Goal: Complete application form

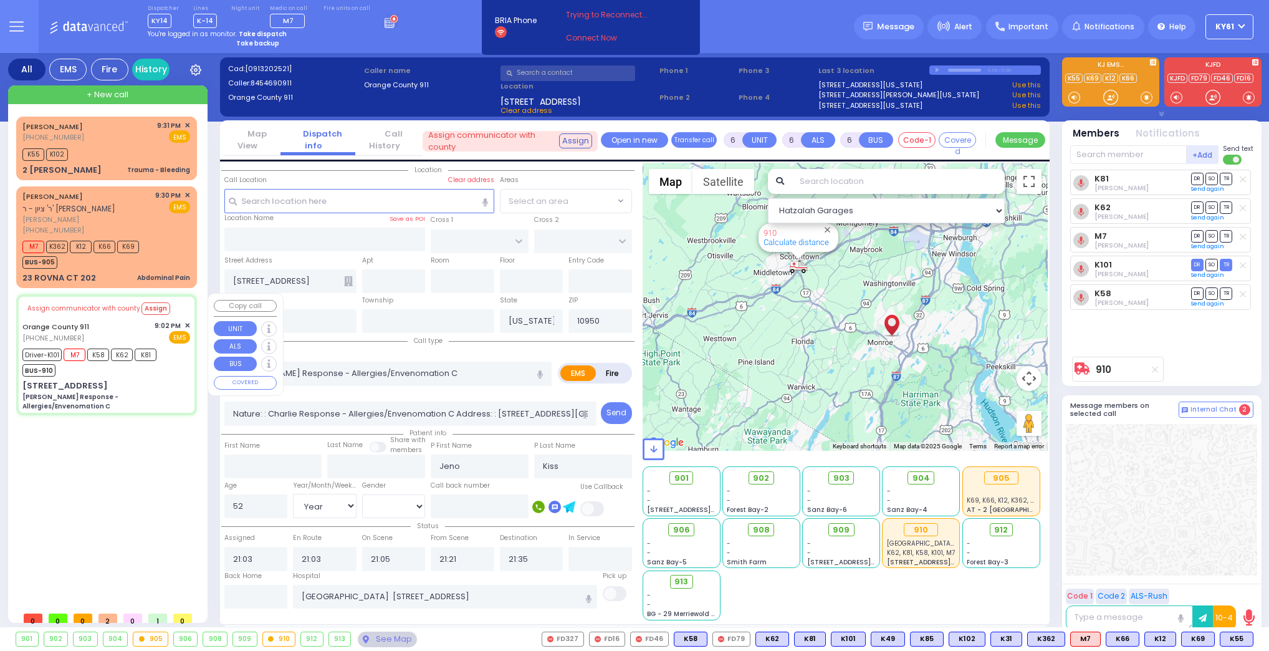
select select "Year"
select select "[DEMOGRAPHIC_DATA]"
click at [161, 380] on div "[STREET_ADDRESS] Charlie Response - Allergies/Envenomation C" at bounding box center [106, 395] width 168 height 31
select select
radio input "true"
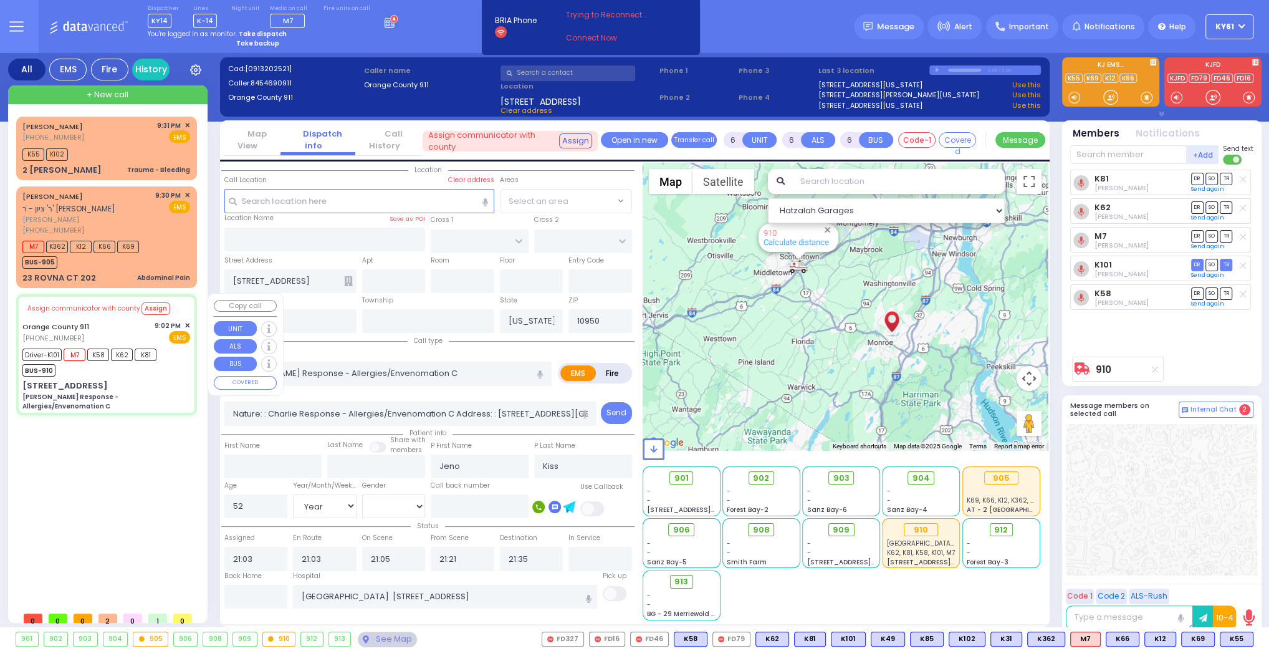
select select "Year"
select select "[DEMOGRAPHIC_DATA]"
select select "Hatzalah Garages"
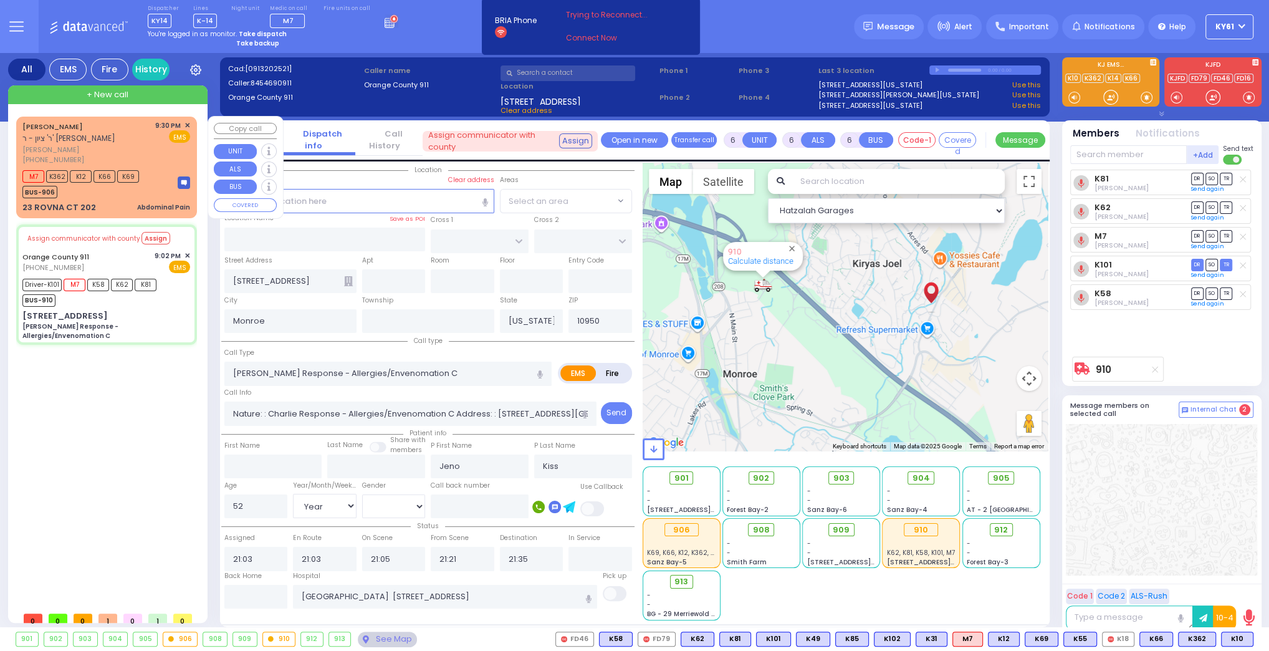
select select
radio input "true"
select select "Year"
select select "[DEMOGRAPHIC_DATA]"
type input "22:00"
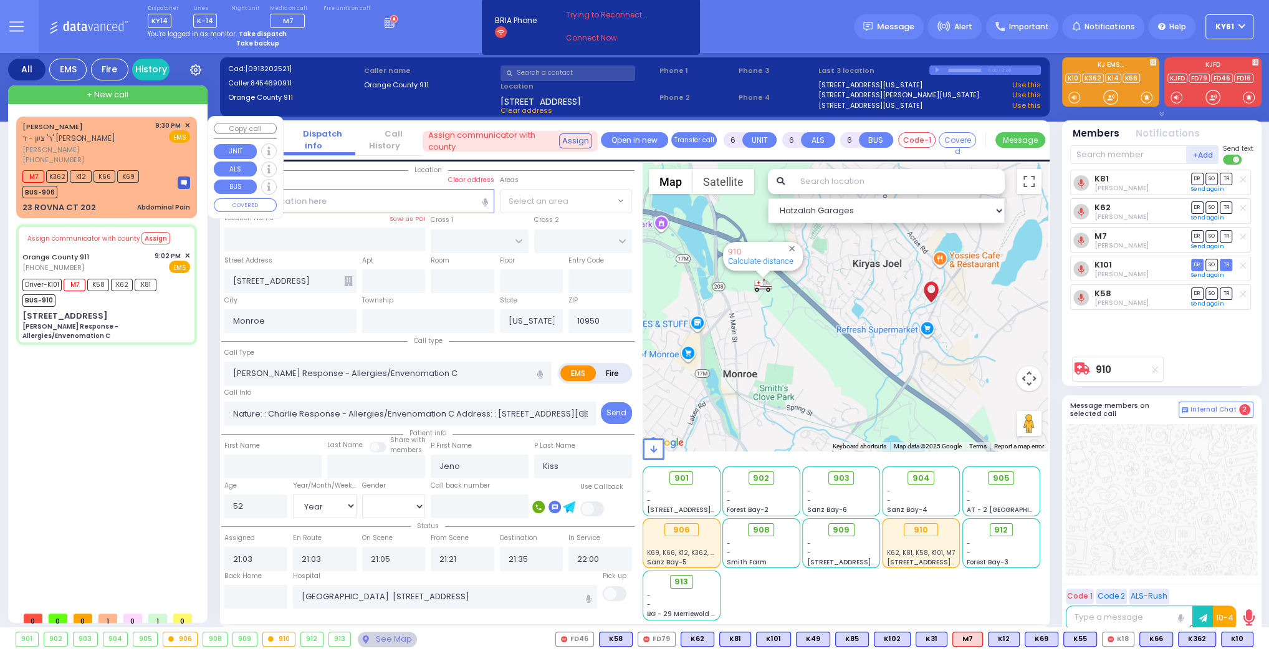
select select "Hatzalah Garages"
